Goal: Communication & Community: Participate in discussion

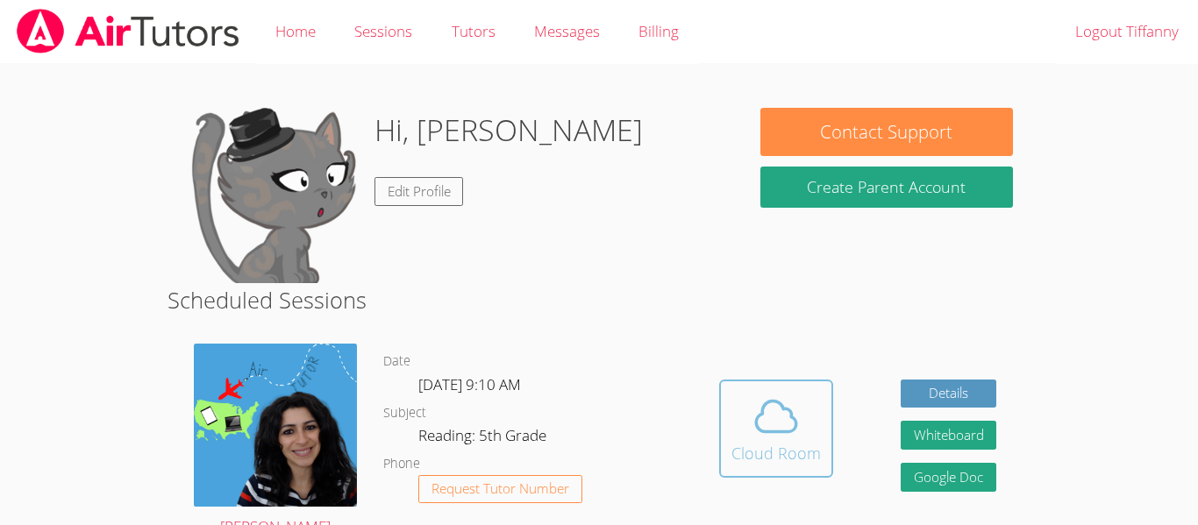
click at [769, 398] on icon at bounding box center [776, 416] width 49 height 49
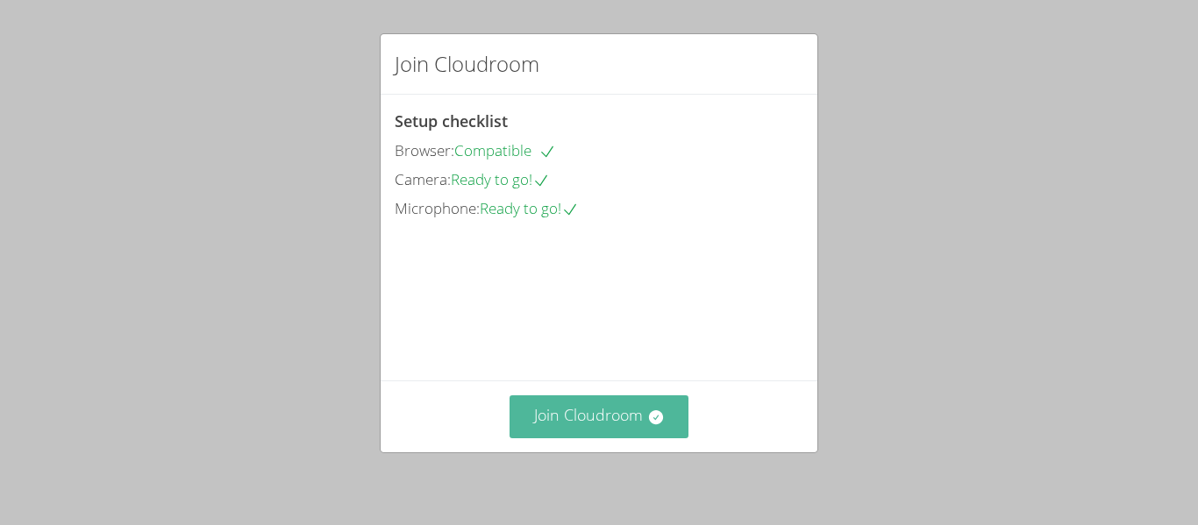
click at [639, 408] on button "Join Cloudroom" at bounding box center [600, 417] width 180 height 43
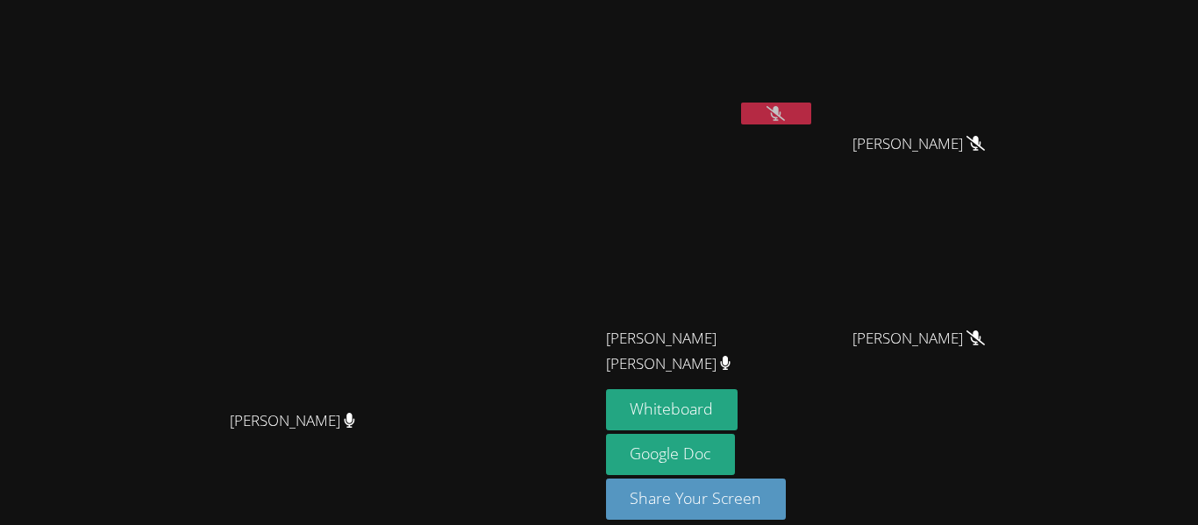
click at [431, 297] on video at bounding box center [299, 237] width 263 height 329
click at [1031, 441] on div "Whiteboard Google Doc Share Your Screen" at bounding box center [818, 461] width 425 height 145
click at [785, 108] on icon at bounding box center [776, 113] width 18 height 15
click at [782, 108] on icon at bounding box center [775, 113] width 11 height 15
click at [811, 127] on div at bounding box center [776, 116] width 70 height 26
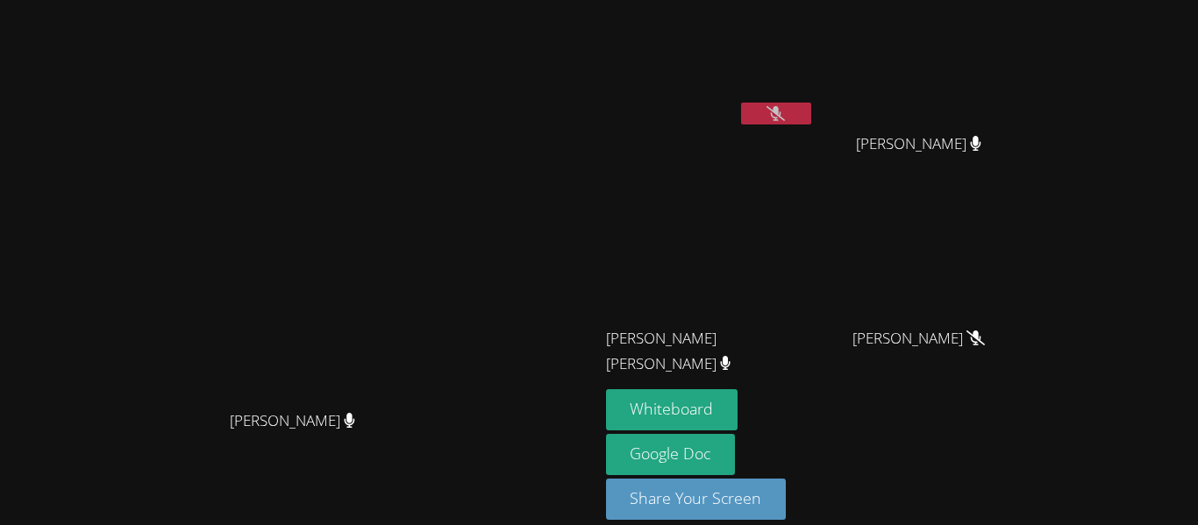
click at [811, 122] on button at bounding box center [776, 114] width 70 height 22
click at [739, 399] on button "Whiteboard" at bounding box center [672, 409] width 132 height 41
click at [811, 103] on button at bounding box center [776, 114] width 70 height 22
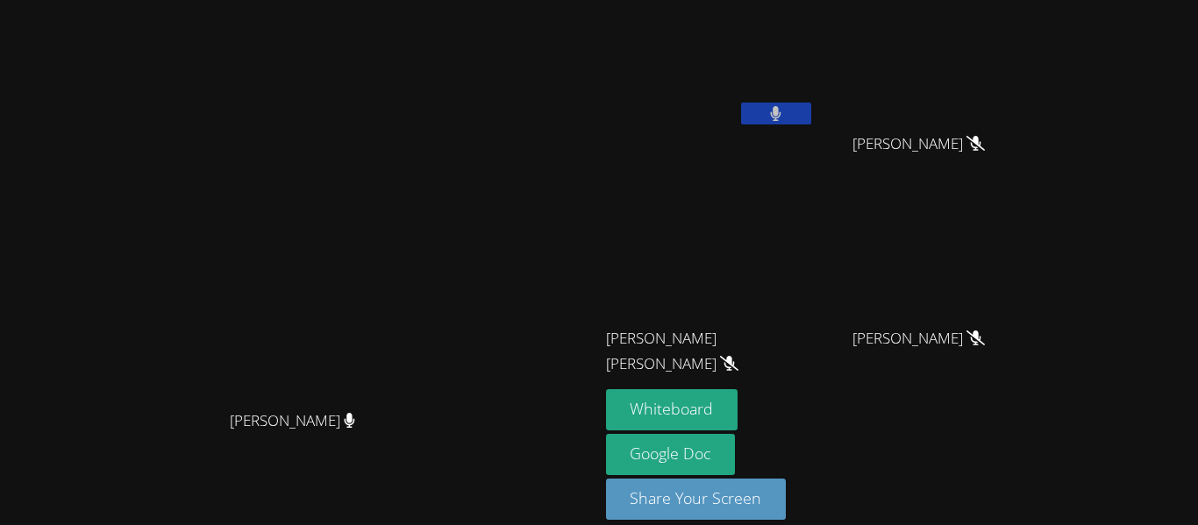
click at [811, 103] on button at bounding box center [776, 114] width 70 height 22
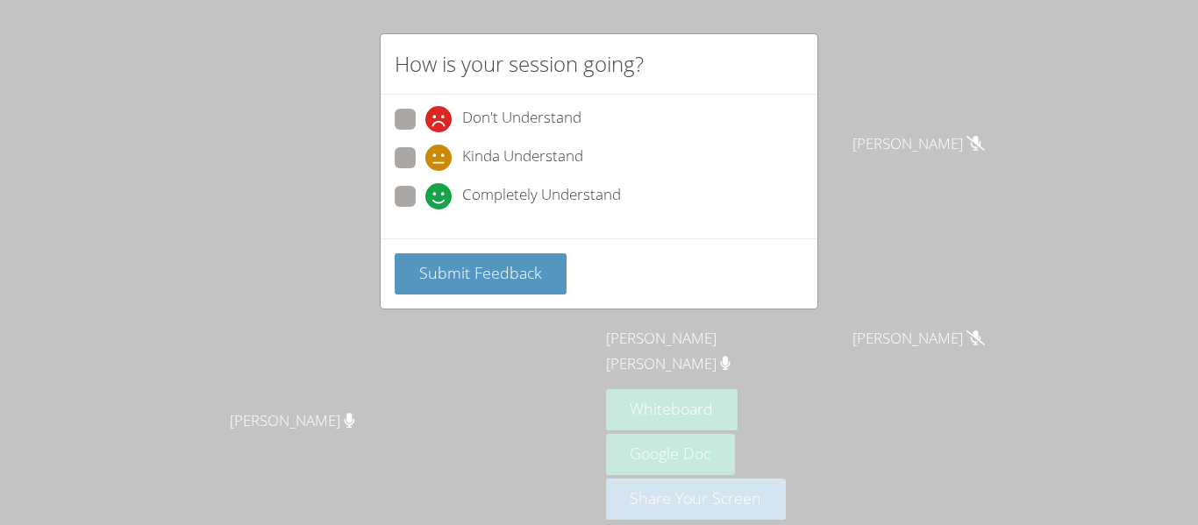
click at [458, 191] on div "Completely Understand" at bounding box center [523, 196] width 196 height 26
click at [440, 191] on input "Completely Understand" at bounding box center [432, 193] width 15 height 15
radio input "true"
click at [521, 155] on span "Kinda Understand" at bounding box center [522, 158] width 121 height 26
click at [440, 155] on input "Kinda Understand" at bounding box center [432, 154] width 15 height 15
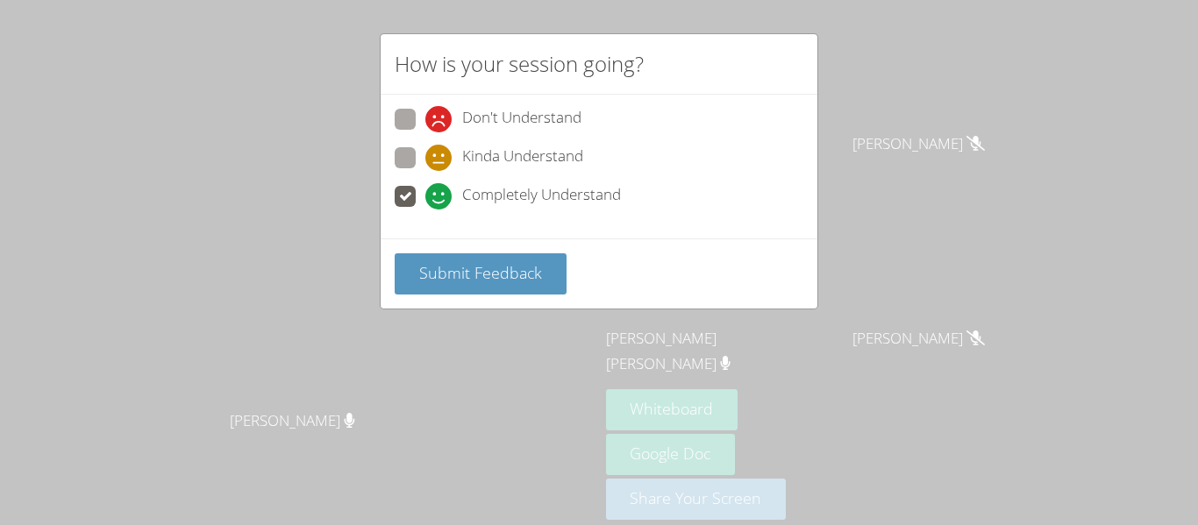
radio input "true"
click at [566, 186] on span "Completely Understand" at bounding box center [541, 196] width 159 height 26
click at [440, 186] on input "Completely Understand" at bounding box center [432, 193] width 15 height 15
radio input "true"
click at [519, 275] on span "Submit Feedback" at bounding box center [480, 272] width 123 height 21
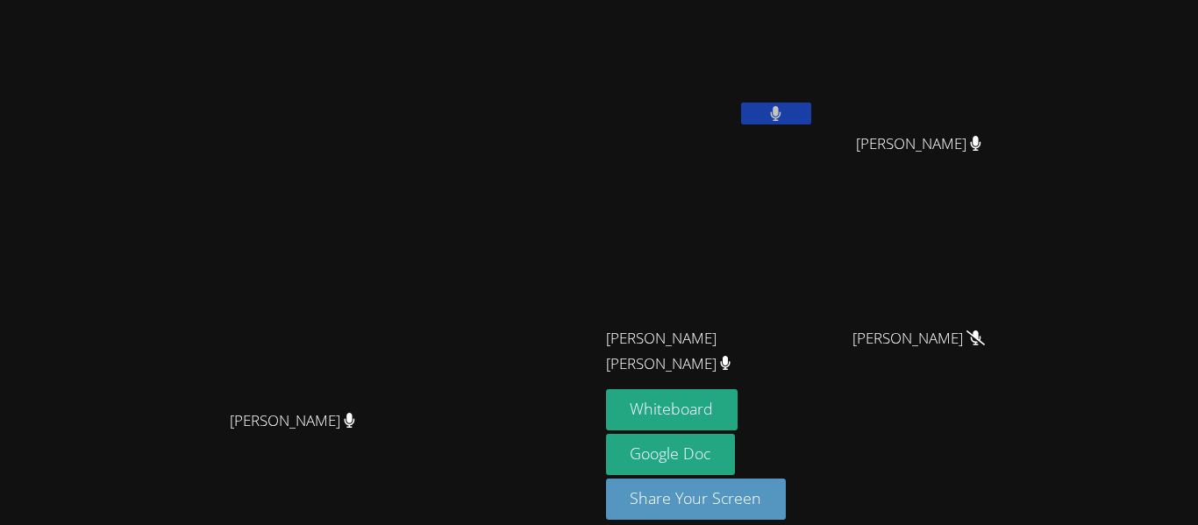
click at [787, 170] on div "[PERSON_NAME]" at bounding box center [710, 101] width 209 height 188
